Goal: Use online tool/utility: Utilize a website feature to perform a specific function

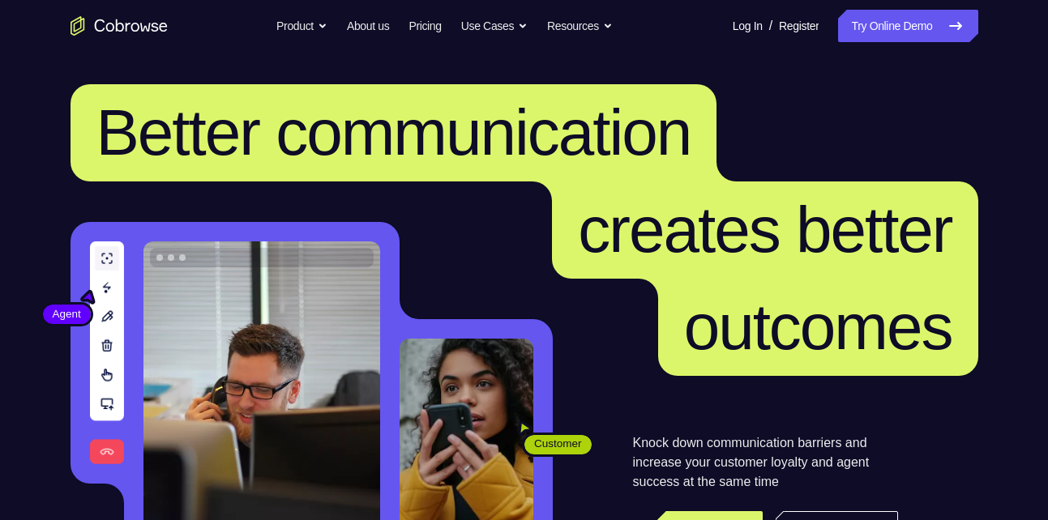
click at [875, 28] on link "Try Online Demo" at bounding box center [907, 26] width 139 height 32
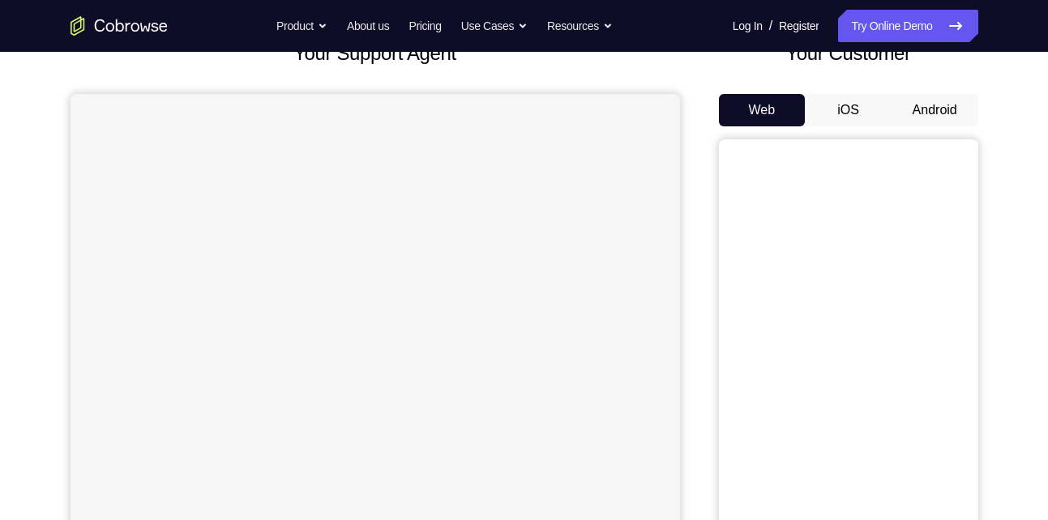
scroll to position [118, 0]
click at [917, 102] on button "Android" at bounding box center [934, 109] width 87 height 32
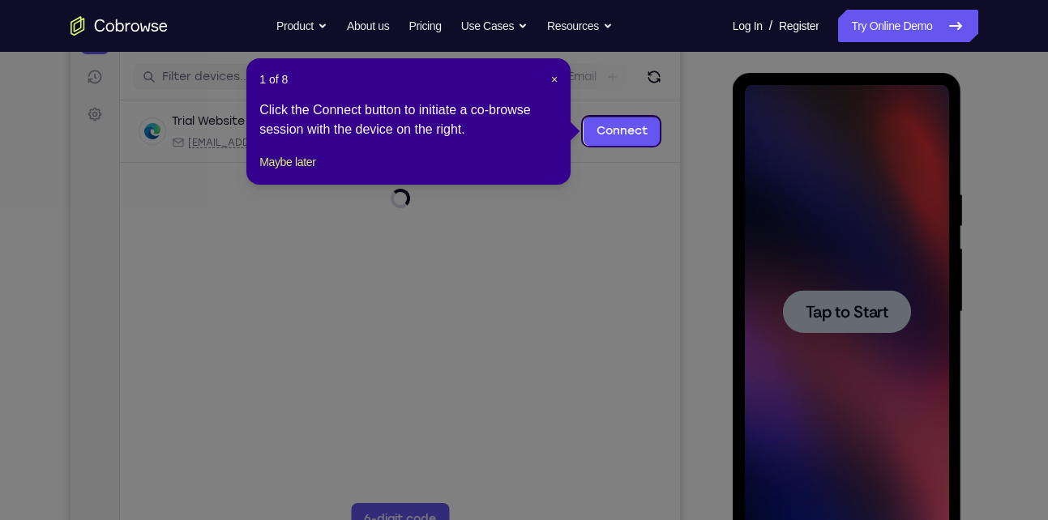
scroll to position [195, 0]
click at [556, 79] on span "×" at bounding box center [554, 80] width 6 height 13
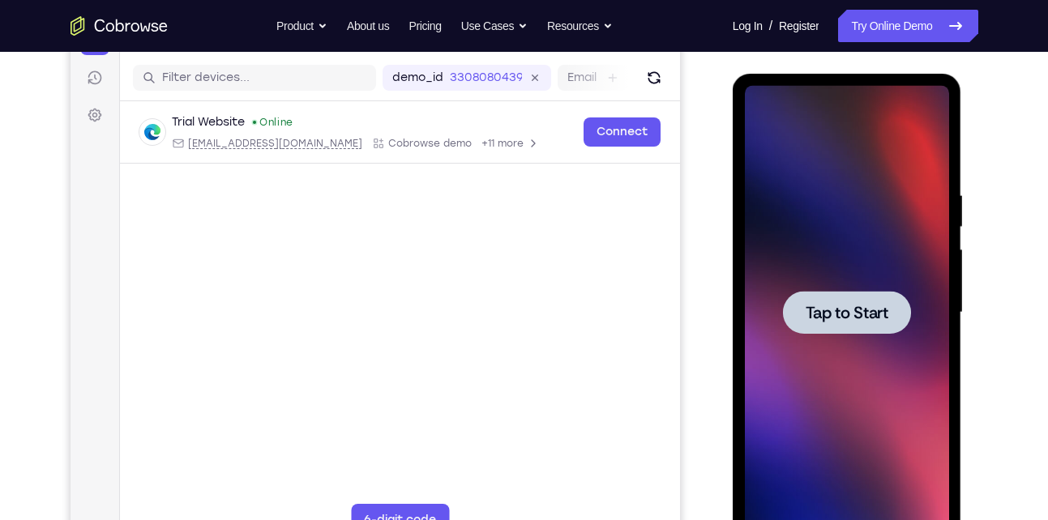
scroll to position [246, 0]
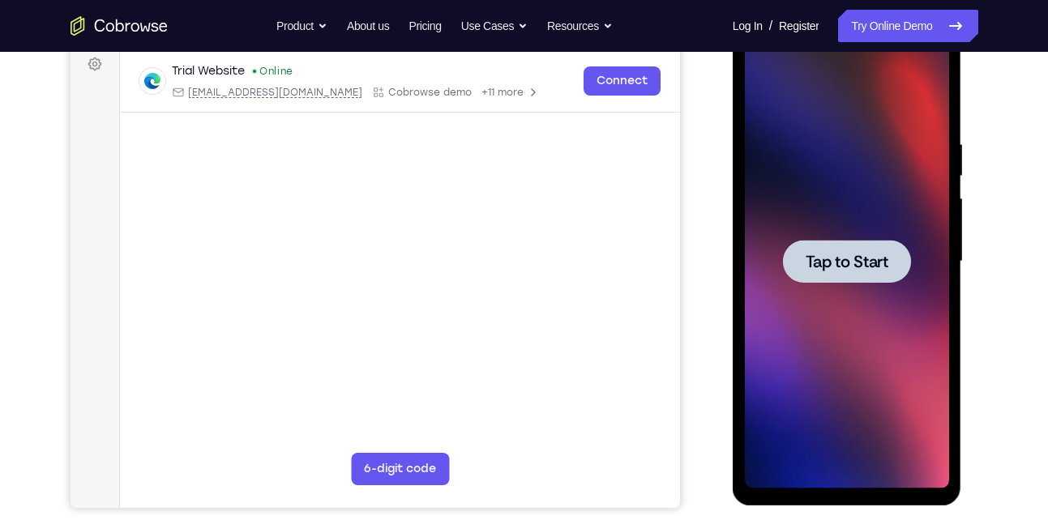
click at [867, 239] on div at bounding box center [847, 262] width 204 height 454
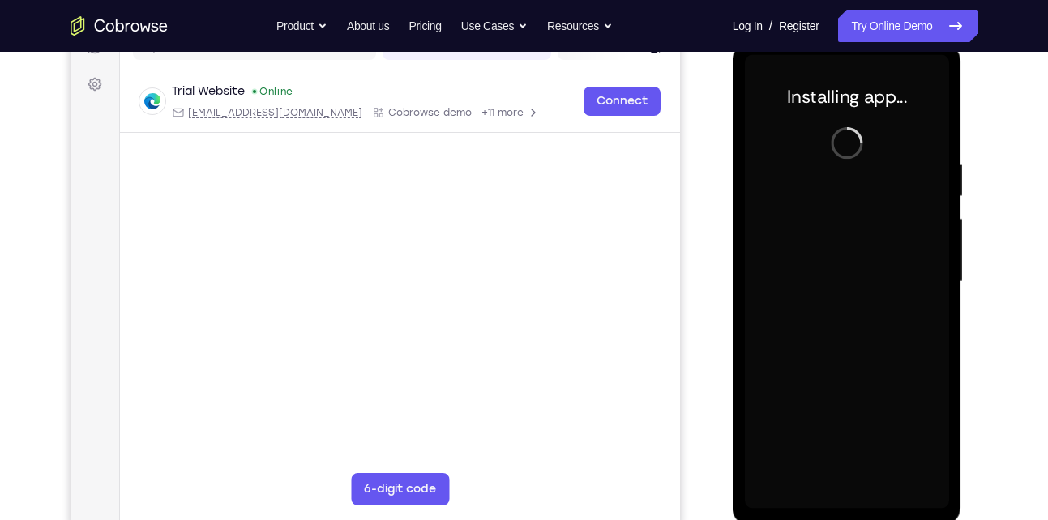
scroll to position [228, 0]
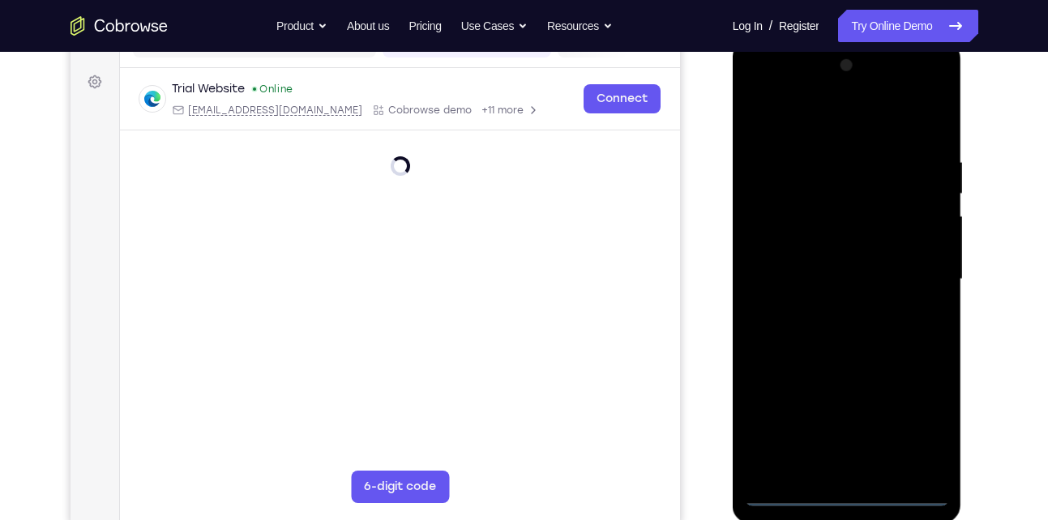
click at [849, 492] on div at bounding box center [847, 280] width 204 height 454
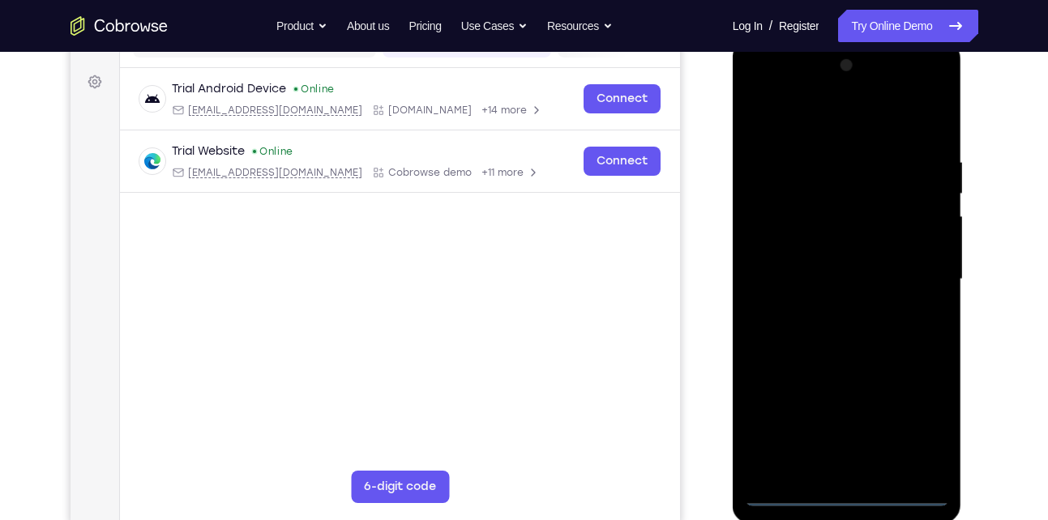
click at [914, 421] on div at bounding box center [847, 280] width 204 height 454
click at [761, 91] on div at bounding box center [847, 280] width 204 height 454
click at [909, 277] on div at bounding box center [847, 280] width 204 height 454
click at [822, 310] on div at bounding box center [847, 280] width 204 height 454
click at [830, 357] on div at bounding box center [847, 280] width 204 height 454
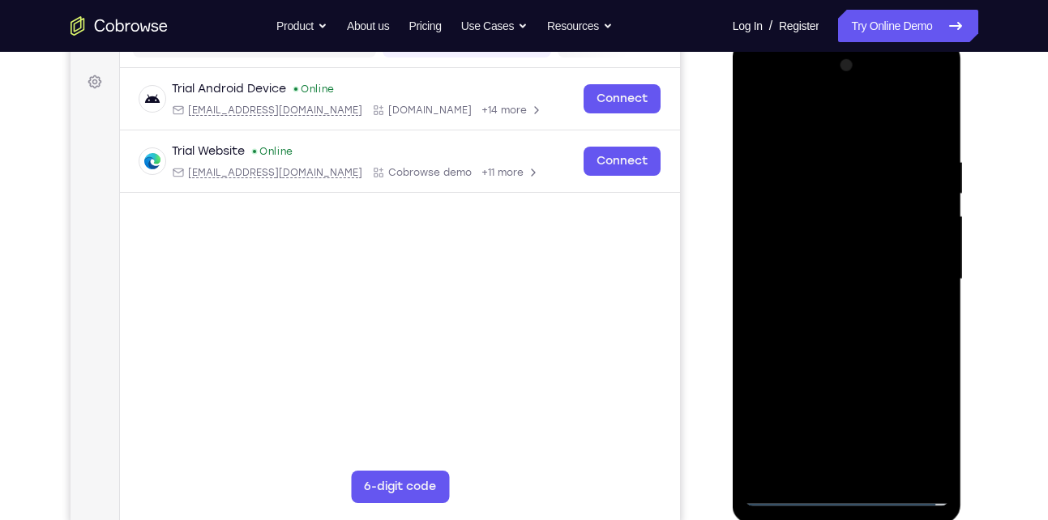
click at [867, 203] on div at bounding box center [847, 280] width 204 height 454
click at [847, 337] on div at bounding box center [847, 280] width 204 height 454
click at [828, 340] on div at bounding box center [847, 280] width 204 height 454
click at [751, 117] on div at bounding box center [847, 280] width 204 height 454
click at [781, 268] on div at bounding box center [847, 280] width 204 height 454
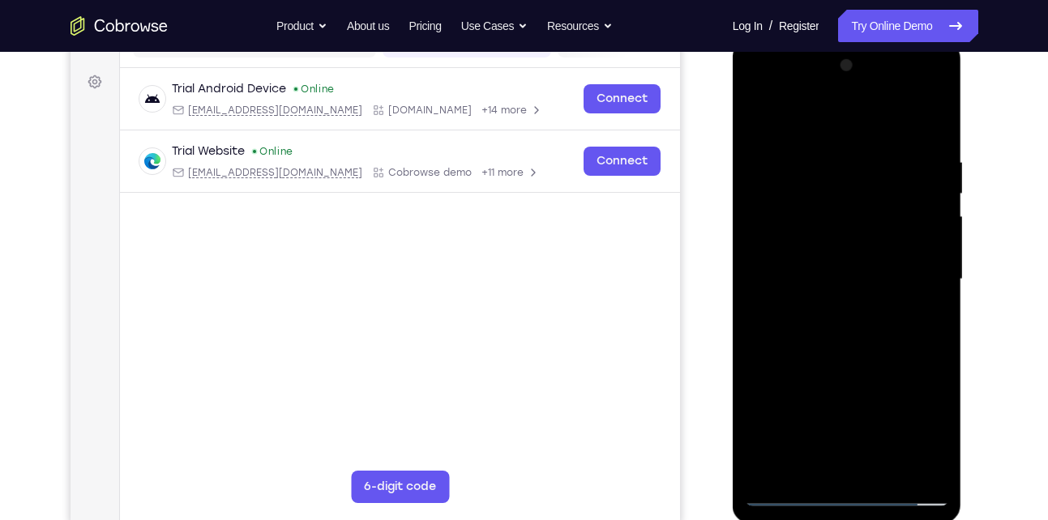
click at [812, 236] on div at bounding box center [847, 280] width 204 height 454
click at [824, 274] on div at bounding box center [847, 280] width 204 height 454
click at [827, 324] on div at bounding box center [847, 280] width 204 height 454
click at [926, 302] on div at bounding box center [847, 280] width 204 height 454
click at [759, 249] on div at bounding box center [847, 280] width 204 height 454
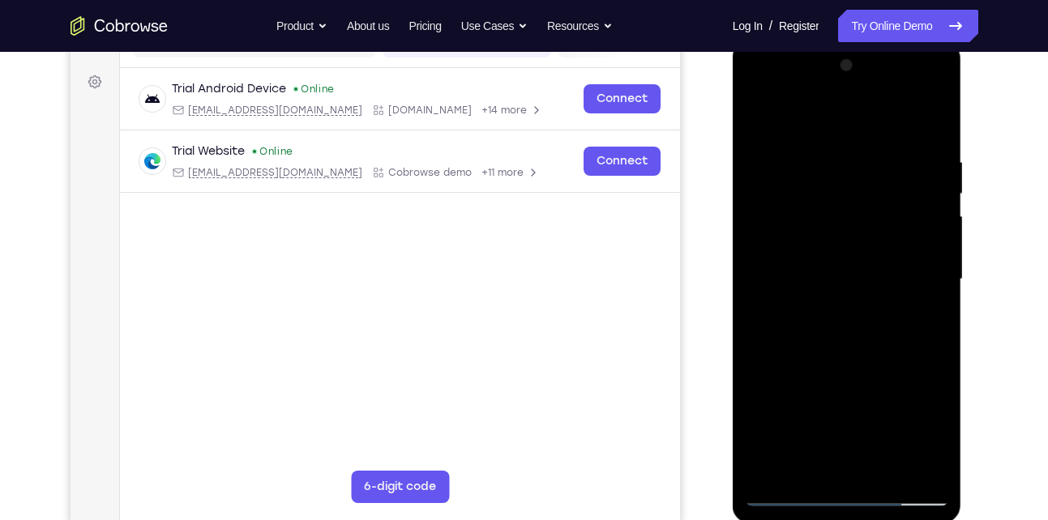
click at [875, 251] on div at bounding box center [847, 280] width 204 height 454
click at [760, 250] on div at bounding box center [847, 280] width 204 height 454
click at [799, 272] on div at bounding box center [847, 280] width 204 height 454
click at [844, 331] on div at bounding box center [847, 280] width 204 height 454
click at [888, 464] on div at bounding box center [847, 280] width 204 height 454
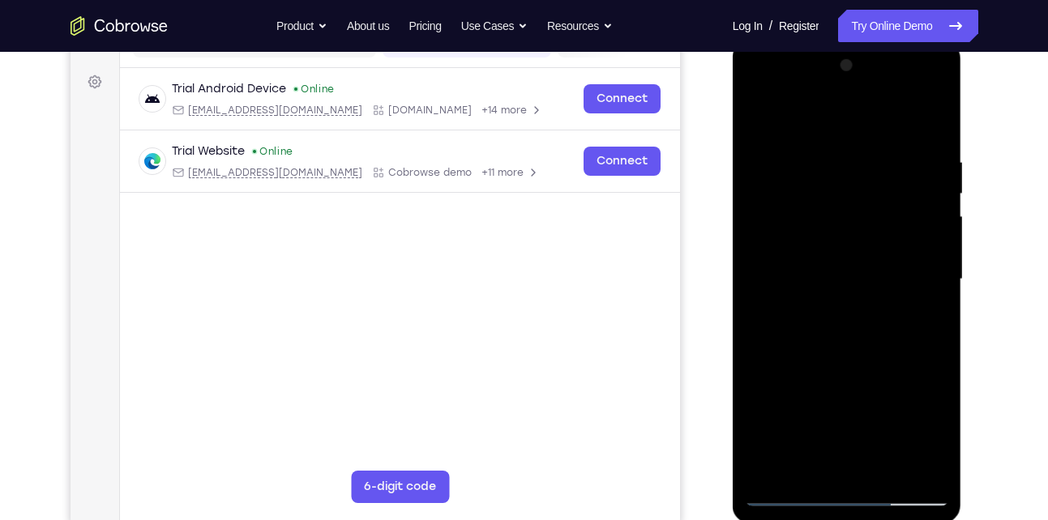
click at [839, 352] on div at bounding box center [847, 280] width 204 height 454
click at [882, 466] on div at bounding box center [847, 280] width 204 height 454
click at [862, 362] on div at bounding box center [847, 280] width 204 height 454
click at [865, 339] on div at bounding box center [847, 280] width 204 height 454
click at [814, 460] on div at bounding box center [847, 280] width 204 height 454
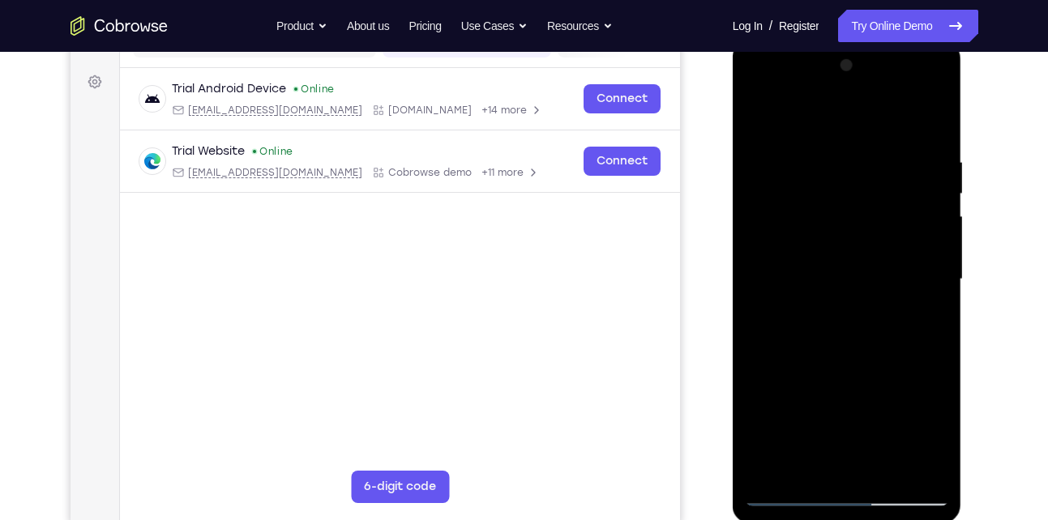
click at [923, 319] on div at bounding box center [847, 280] width 204 height 454
click at [757, 118] on div at bounding box center [847, 280] width 204 height 454
click at [852, 312] on div at bounding box center [847, 280] width 204 height 454
click at [810, 461] on div at bounding box center [847, 280] width 204 height 454
click at [922, 322] on div at bounding box center [847, 280] width 204 height 454
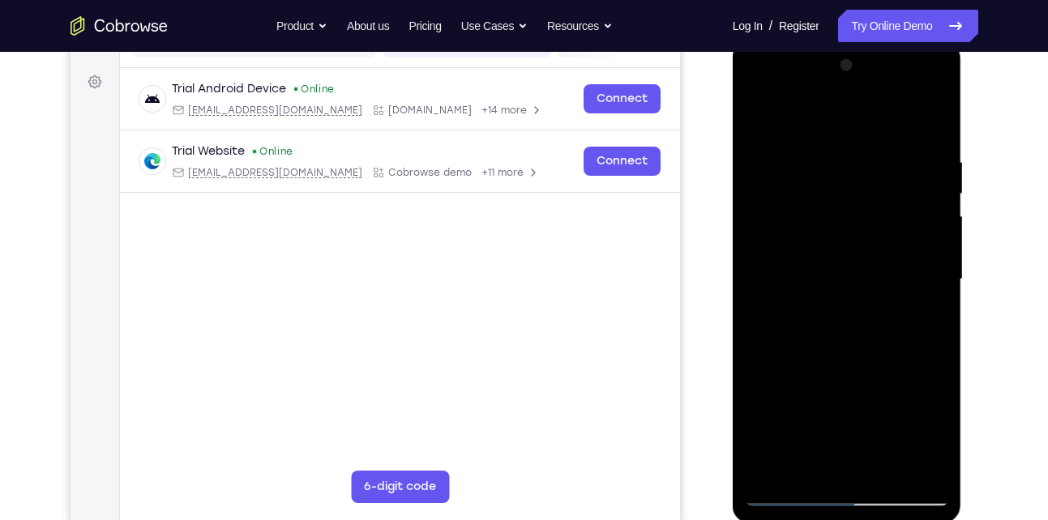
click at [754, 121] on div at bounding box center [847, 280] width 204 height 454
click at [862, 301] on div at bounding box center [847, 280] width 204 height 454
click at [792, 465] on div at bounding box center [847, 280] width 204 height 454
click at [806, 464] on div at bounding box center [847, 280] width 204 height 454
click at [896, 372] on div at bounding box center [847, 280] width 204 height 454
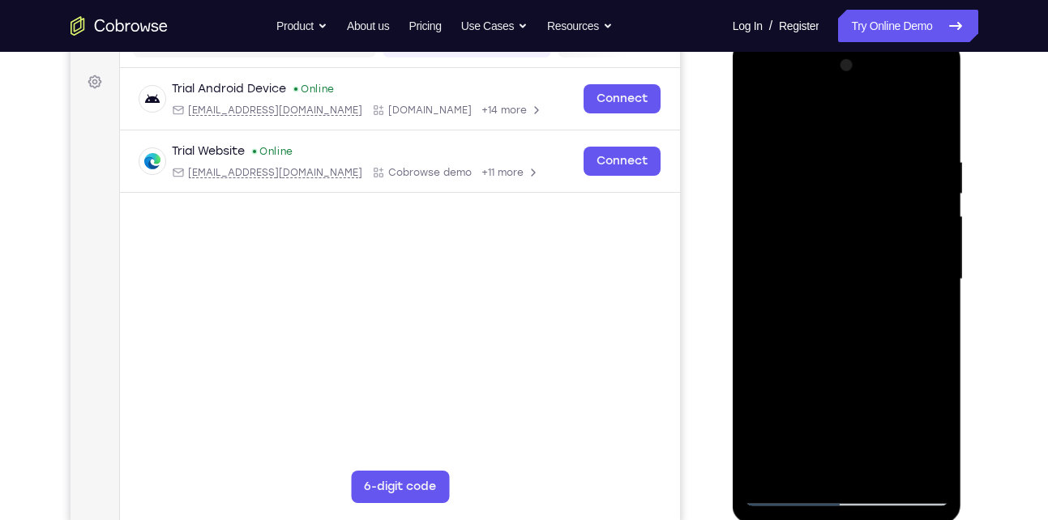
click at [926, 310] on div at bounding box center [847, 280] width 204 height 454
click at [755, 113] on div at bounding box center [847, 280] width 204 height 454
click at [762, 119] on div at bounding box center [847, 280] width 204 height 454
click at [884, 151] on div at bounding box center [847, 280] width 204 height 454
click at [925, 464] on div at bounding box center [847, 280] width 204 height 454
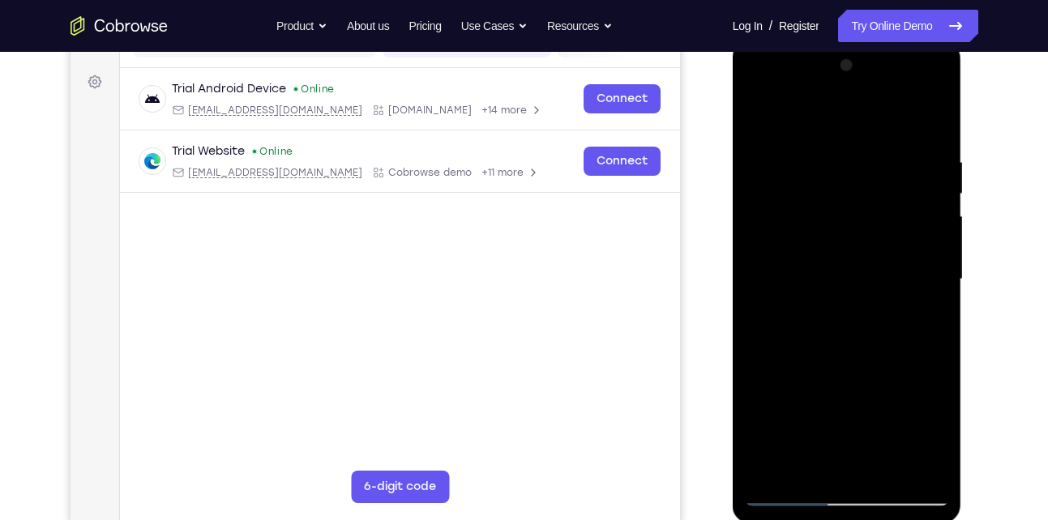
click at [914, 332] on div at bounding box center [847, 280] width 204 height 454
click at [932, 124] on div at bounding box center [847, 280] width 204 height 454
click at [889, 472] on div at bounding box center [847, 280] width 204 height 454
click at [855, 274] on div at bounding box center [847, 280] width 204 height 454
click at [804, 458] on div at bounding box center [847, 280] width 204 height 454
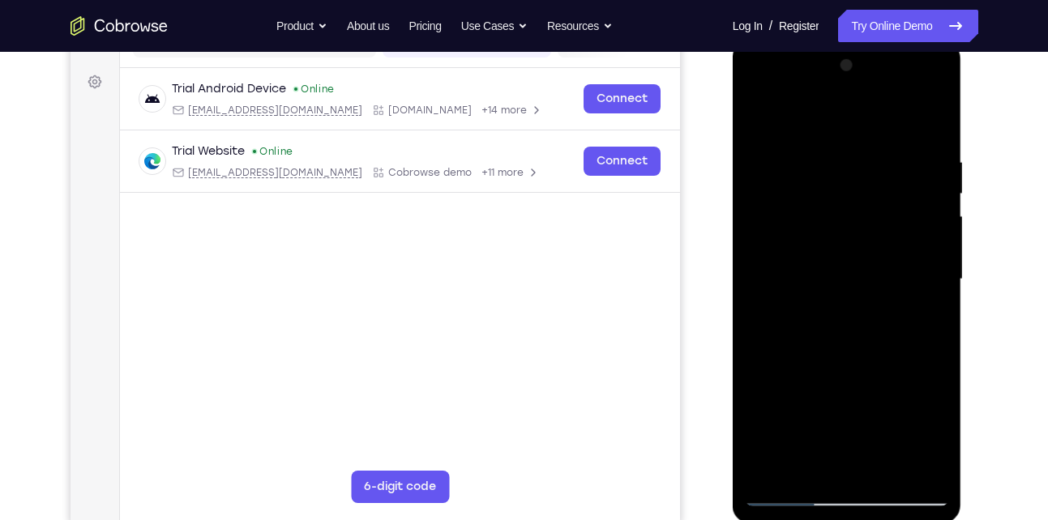
click at [921, 320] on div at bounding box center [847, 280] width 204 height 454
click at [920, 320] on div at bounding box center [847, 280] width 204 height 454
click at [934, 440] on div at bounding box center [847, 280] width 204 height 454
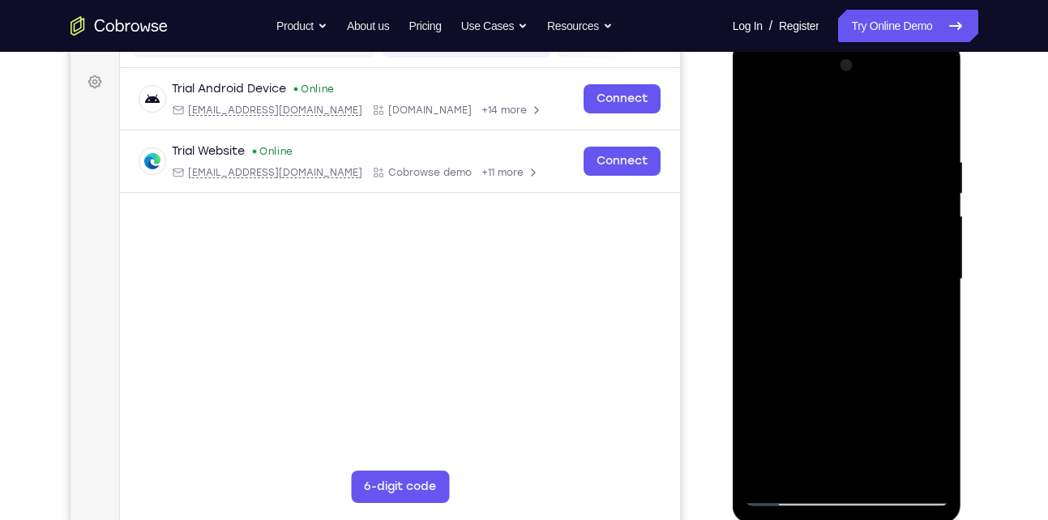
click at [827, 319] on div at bounding box center [847, 280] width 204 height 454
click at [922, 319] on div at bounding box center [847, 280] width 204 height 454
click at [762, 124] on div at bounding box center [847, 280] width 204 height 454
click at [839, 342] on div at bounding box center [847, 280] width 204 height 454
click at [805, 463] on div at bounding box center [847, 280] width 204 height 454
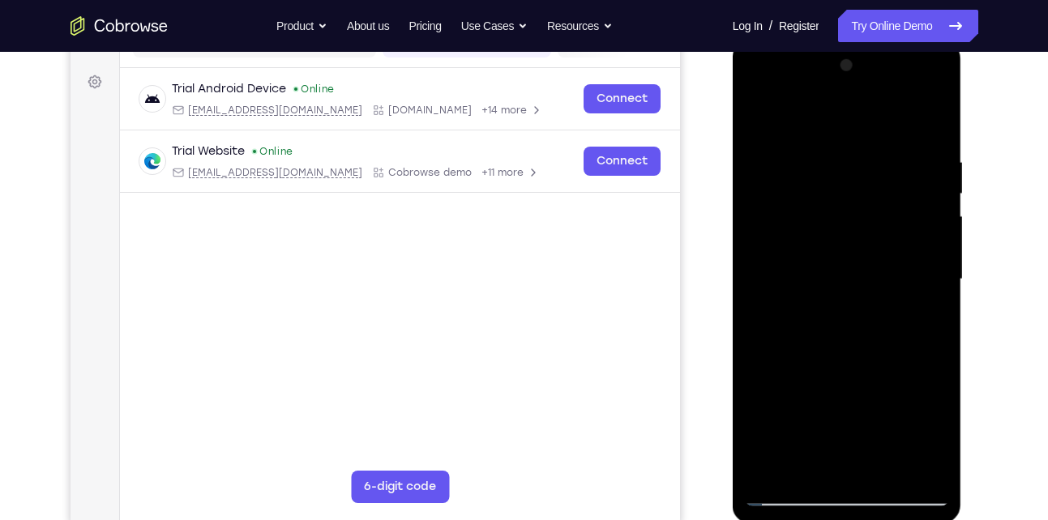
click at [926, 322] on div at bounding box center [847, 280] width 204 height 454
click at [757, 118] on div at bounding box center [847, 280] width 204 height 454
click at [855, 310] on div at bounding box center [847, 280] width 204 height 454
click at [797, 459] on div at bounding box center [847, 280] width 204 height 454
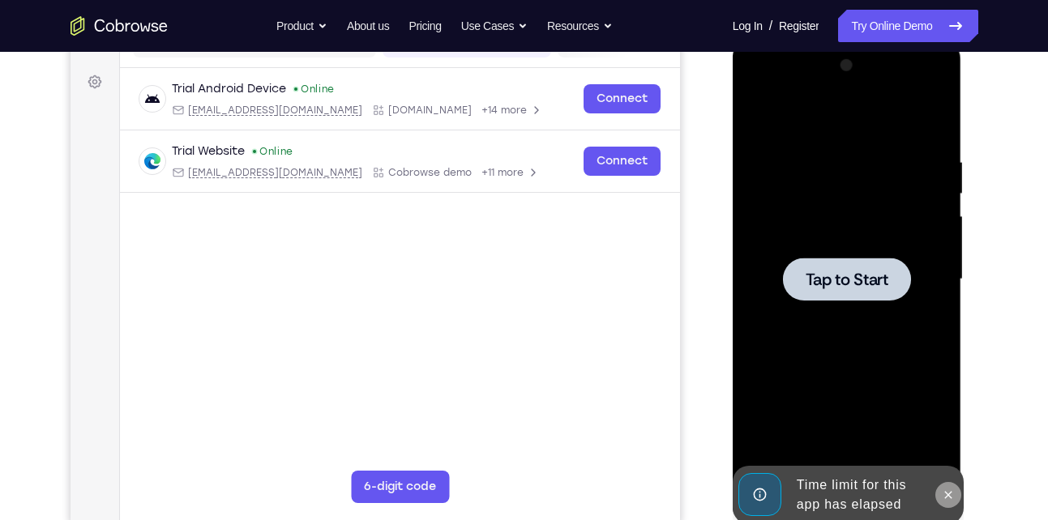
click at [944, 489] on icon at bounding box center [948, 495] width 13 height 13
